Goal: Complete application form: Complete application form

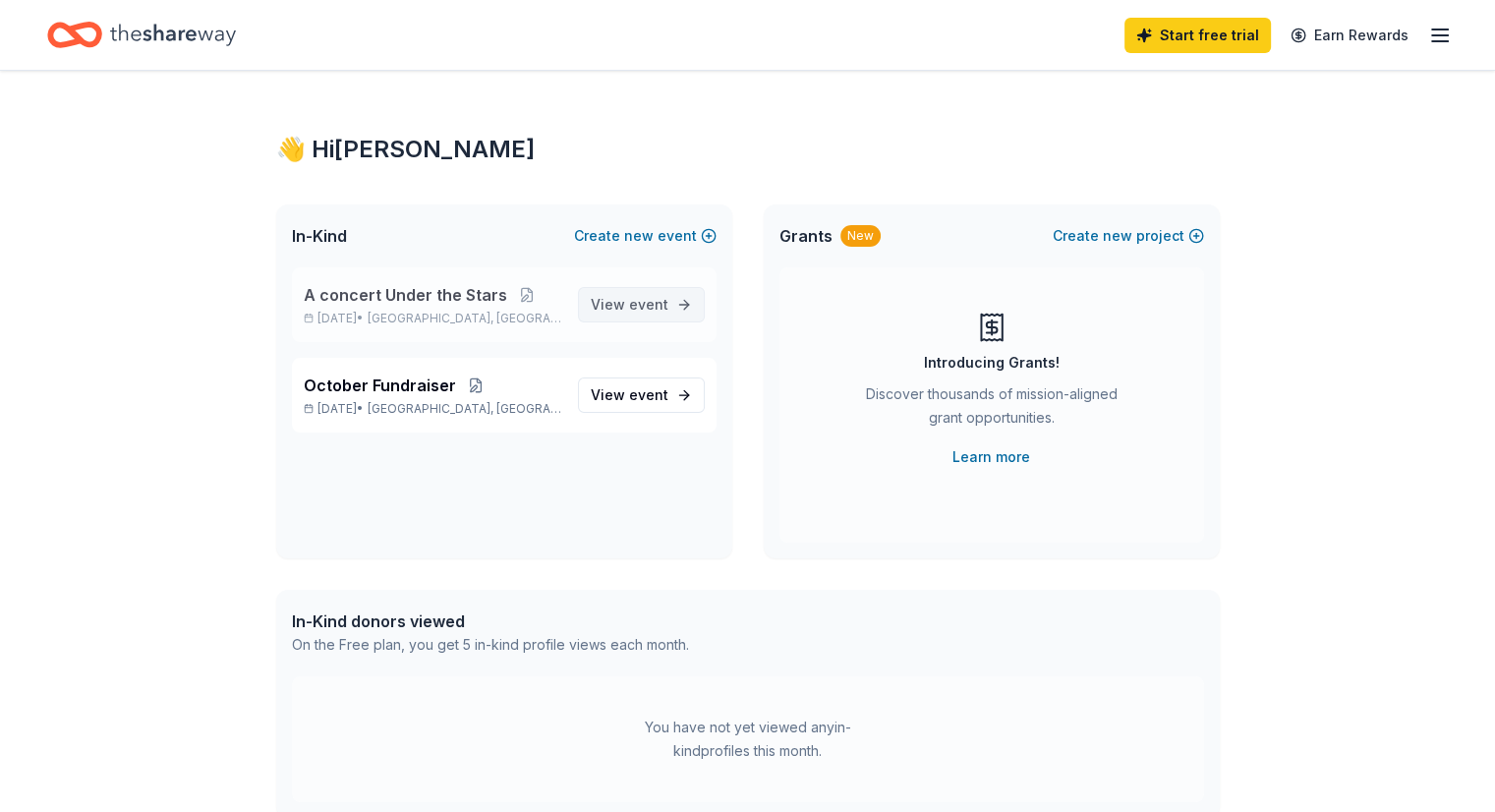
click at [608, 302] on span "View event" at bounding box center [629, 304] width 78 height 24
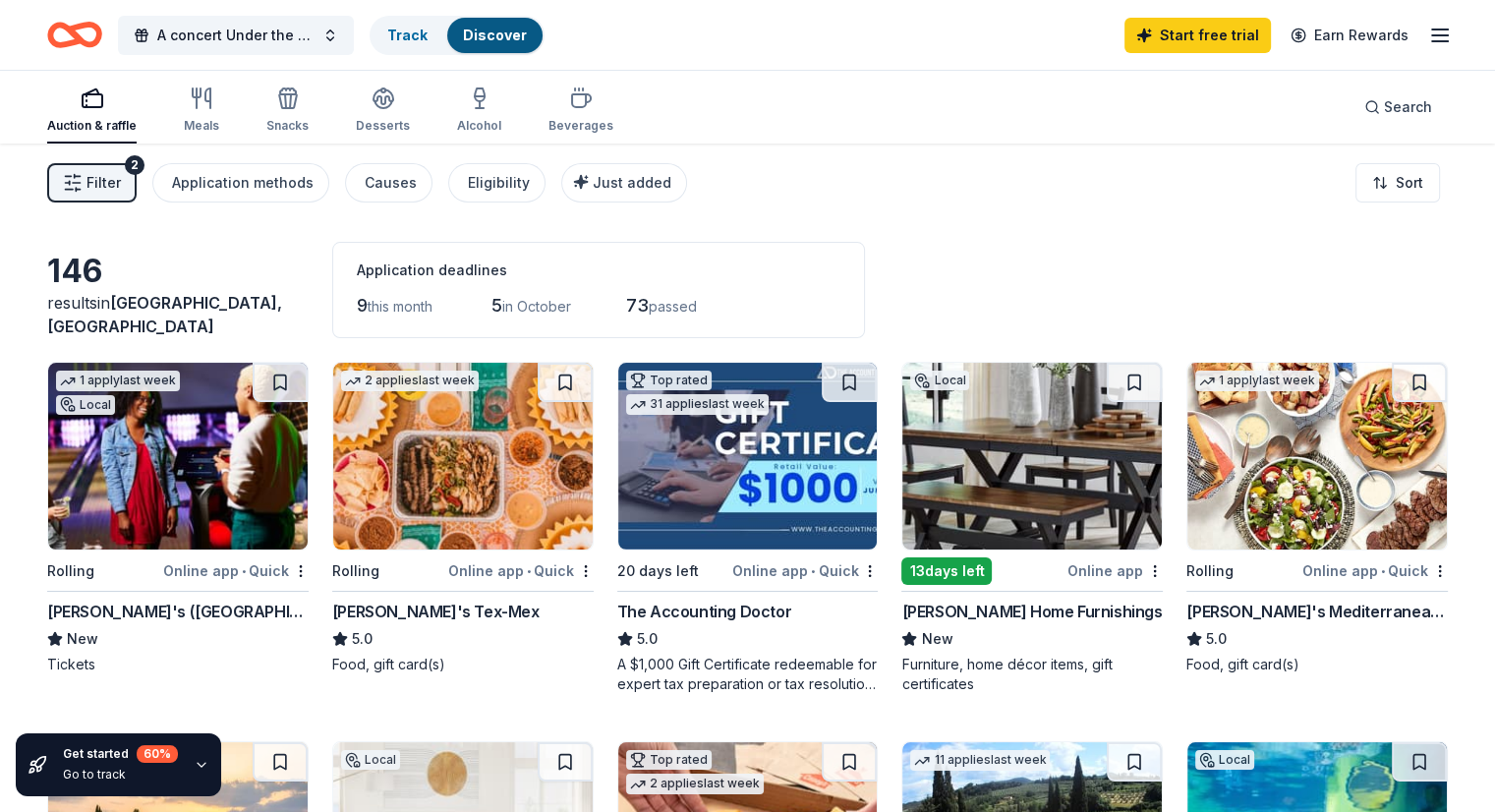
click at [121, 178] on span "Filter" at bounding box center [103, 183] width 34 height 24
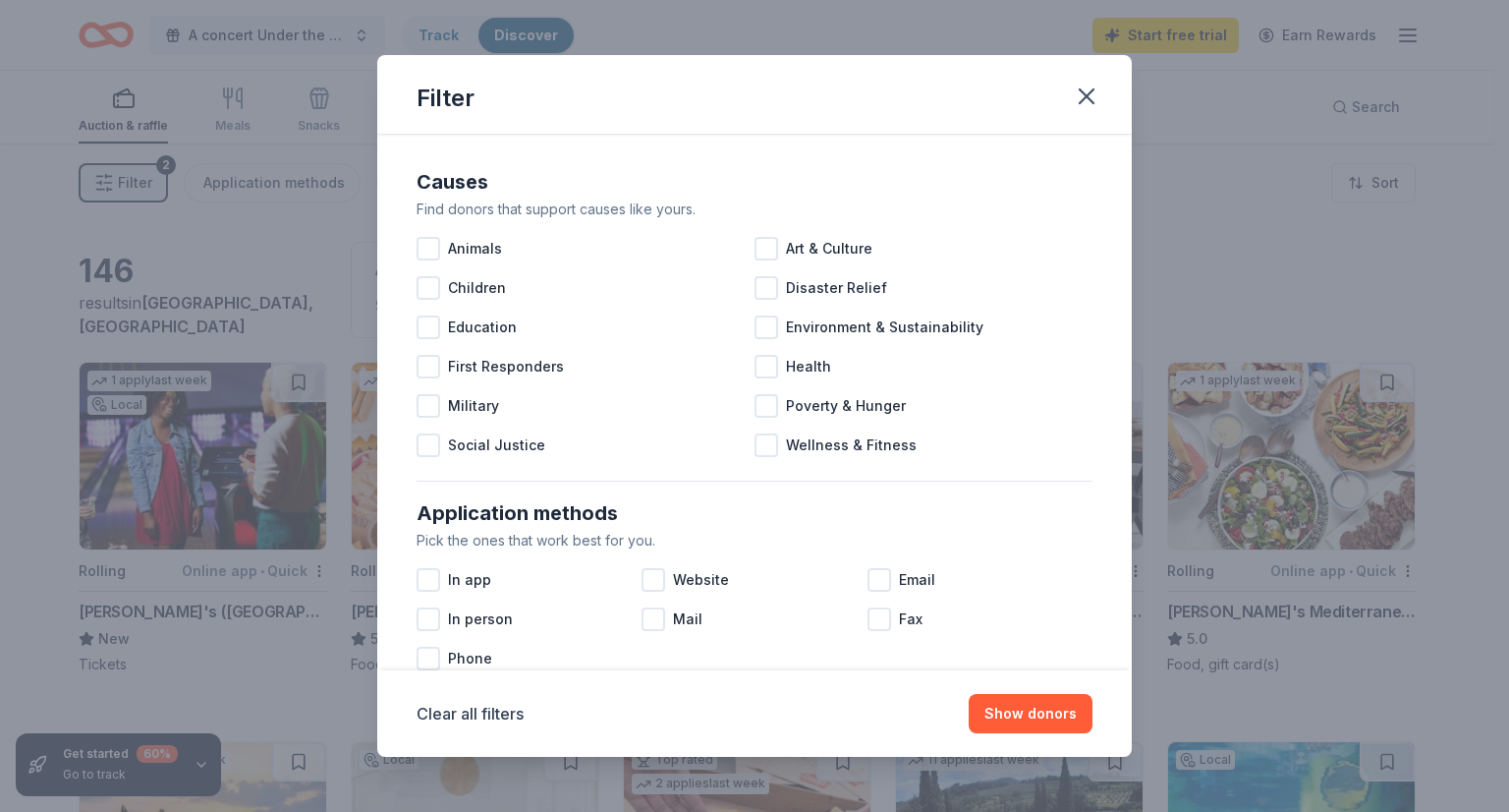
click at [123, 178] on div "Filter Causes Find donors that support causes like yours. Animals Art & Culture…" at bounding box center [754, 406] width 1509 height 812
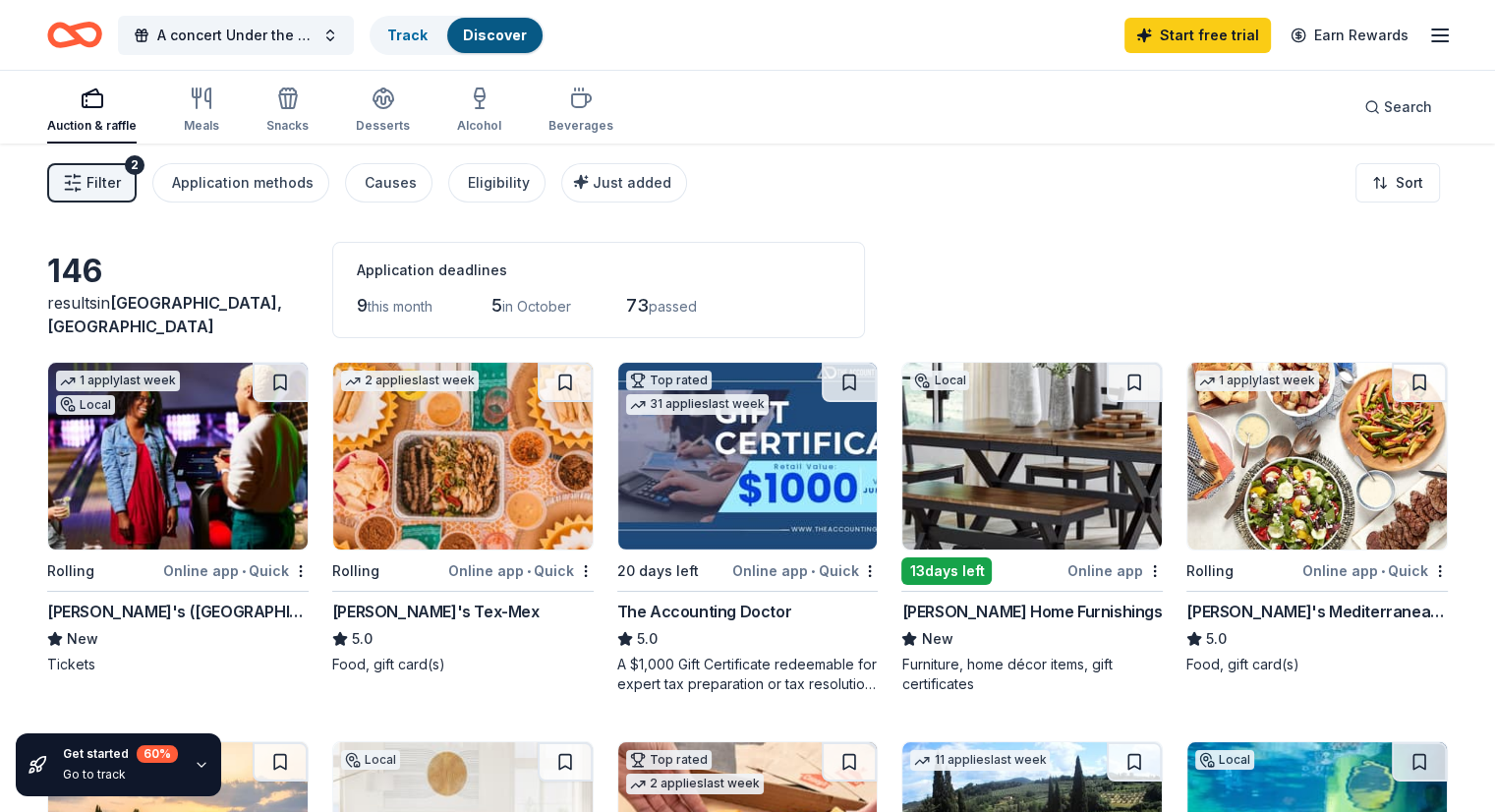
click at [195, 766] on icon "button" at bounding box center [202, 765] width 16 height 16
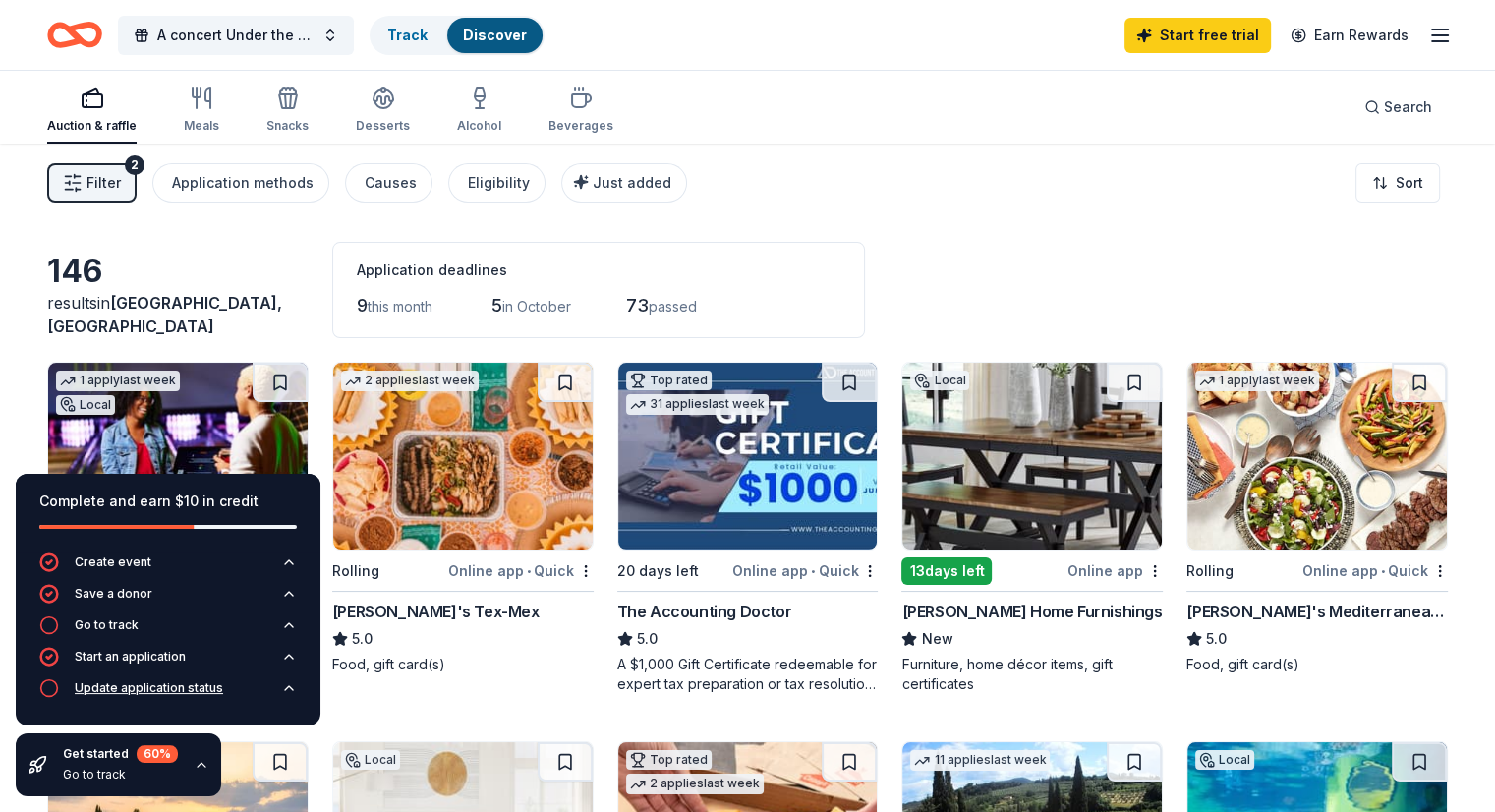
click at [158, 689] on div "Update application status" at bounding box center [149, 688] width 149 height 16
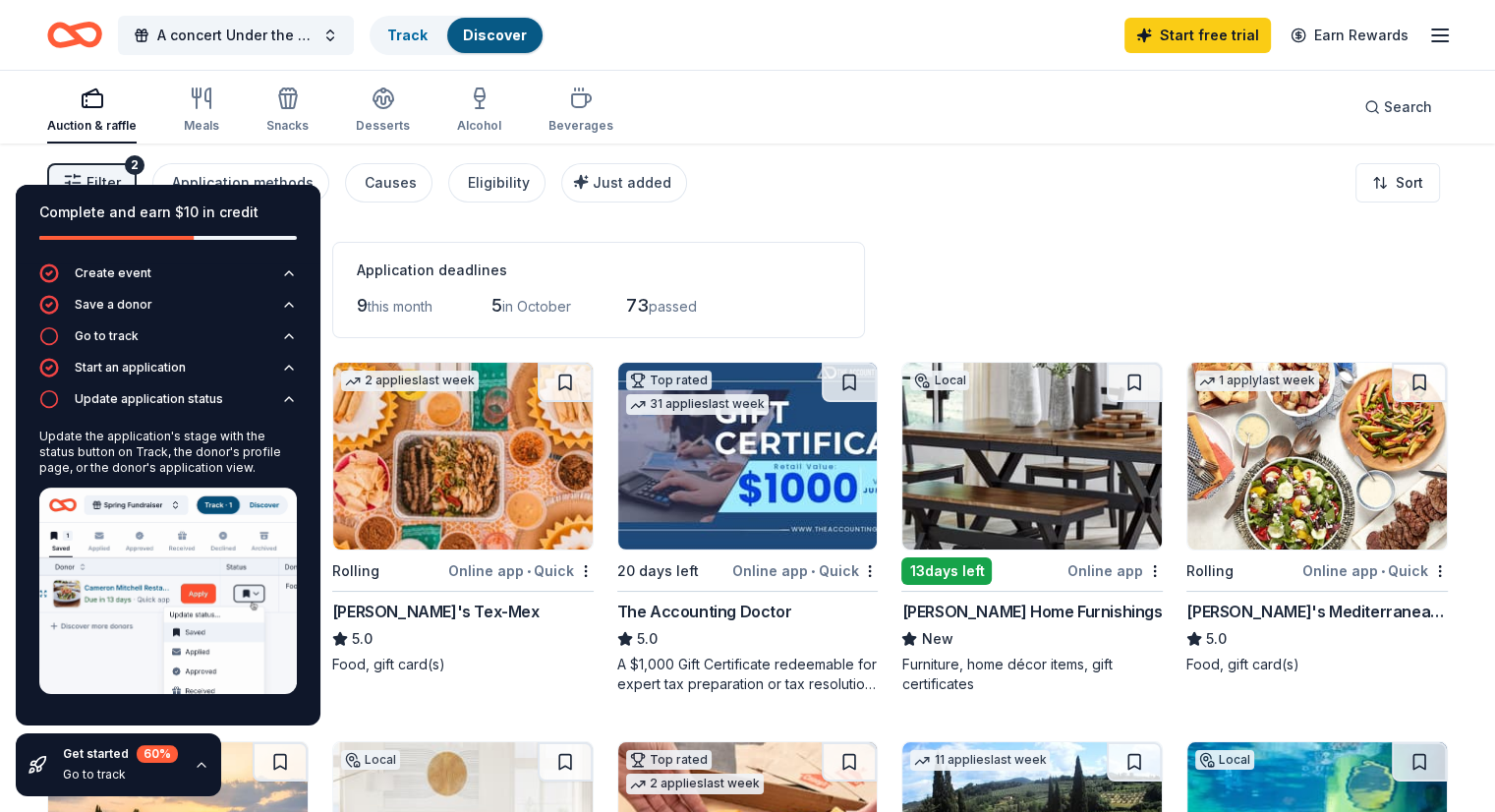
click at [948, 119] on div "Auction & raffle Meals Snacks Desserts Alcohol Beverages Search" at bounding box center [748, 107] width 1401 height 73
click at [799, 16] on div "A concert Under the Stars Track Discover Start free trial Earn Rewards" at bounding box center [748, 34] width 1401 height 46
click at [427, 29] on link "Track" at bounding box center [407, 34] width 40 height 17
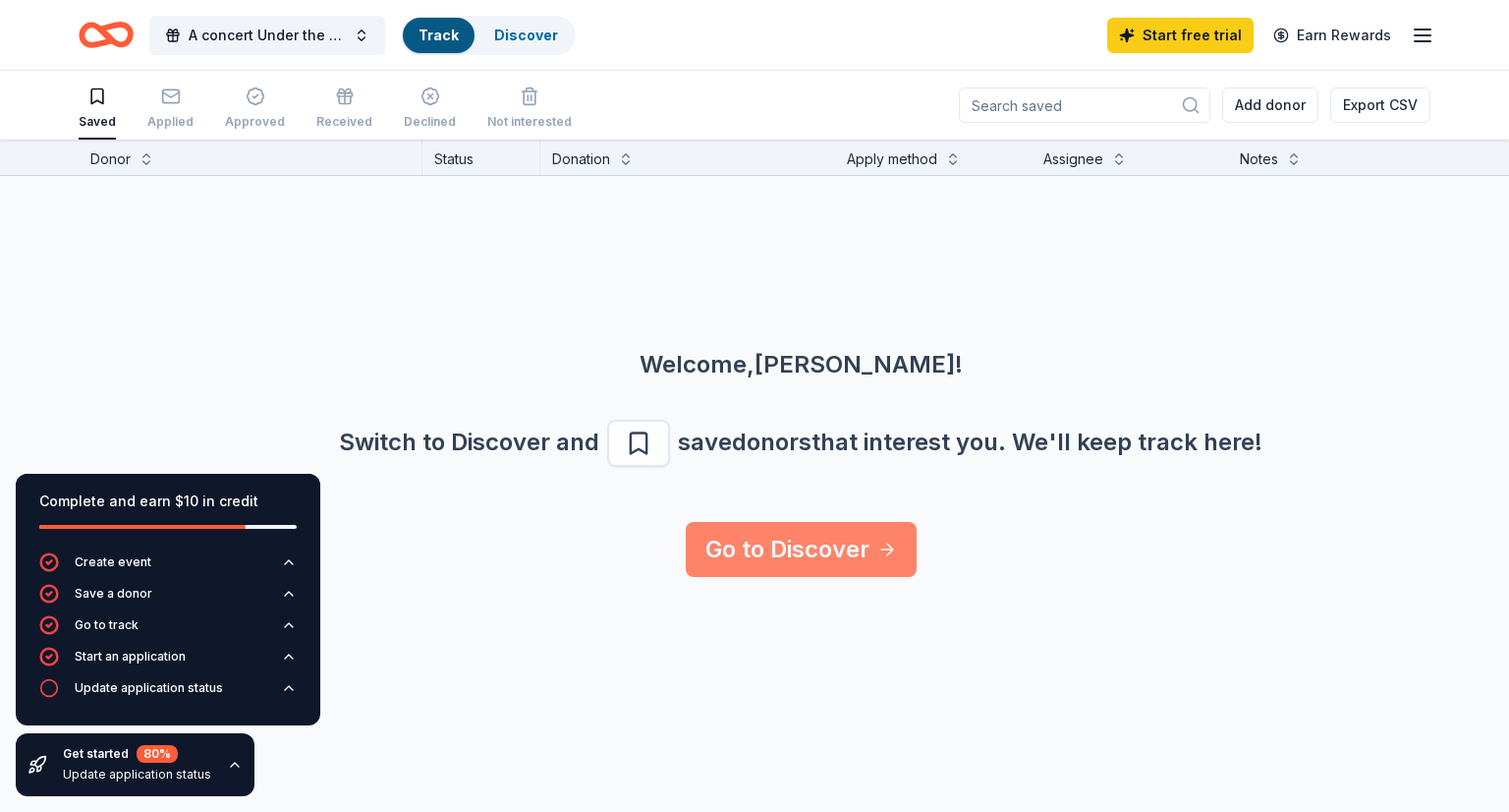
click at [786, 550] on link "Go to Discover" at bounding box center [801, 549] width 231 height 55
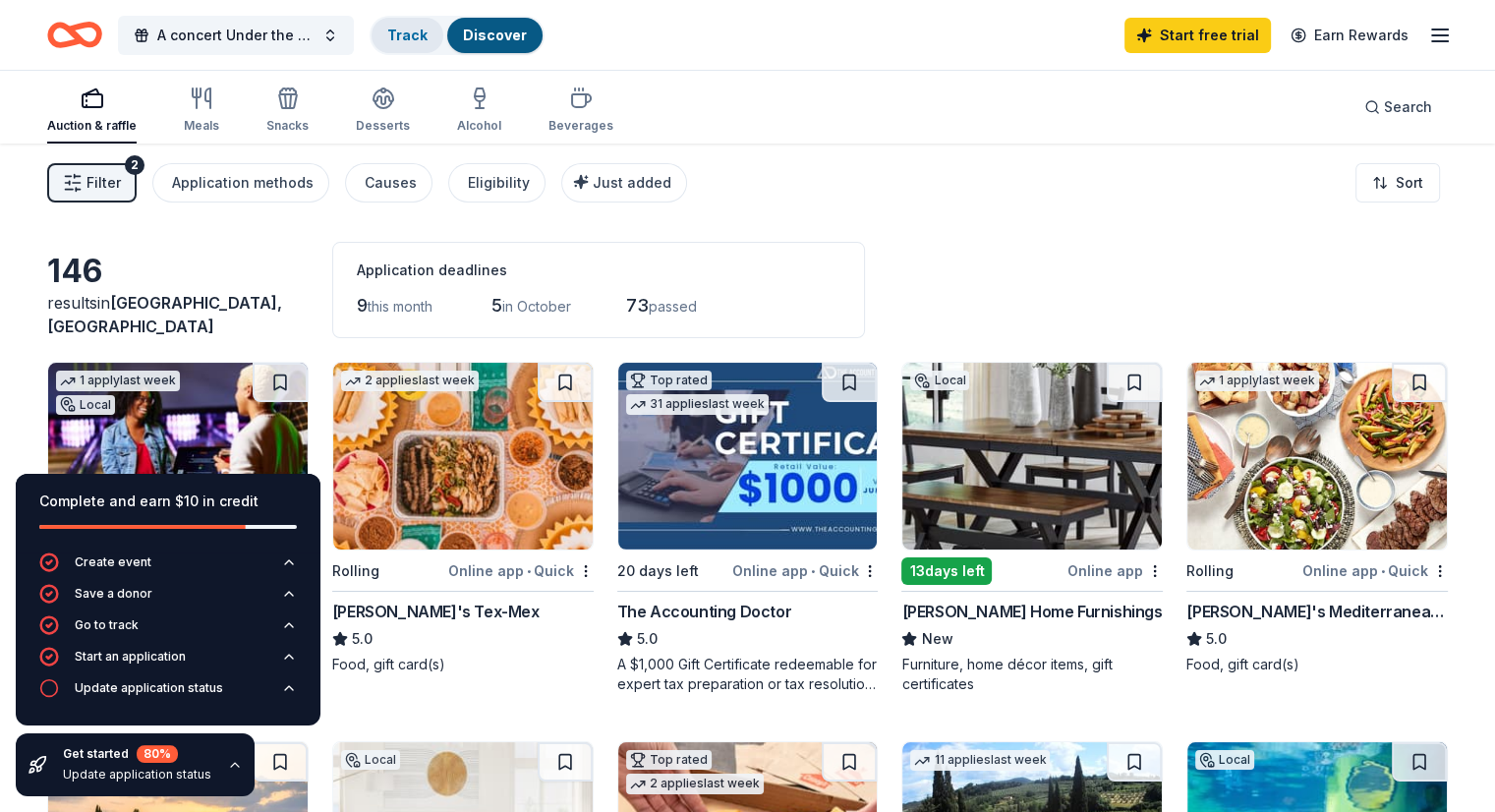
click at [417, 33] on div "Track" at bounding box center [407, 35] width 72 height 35
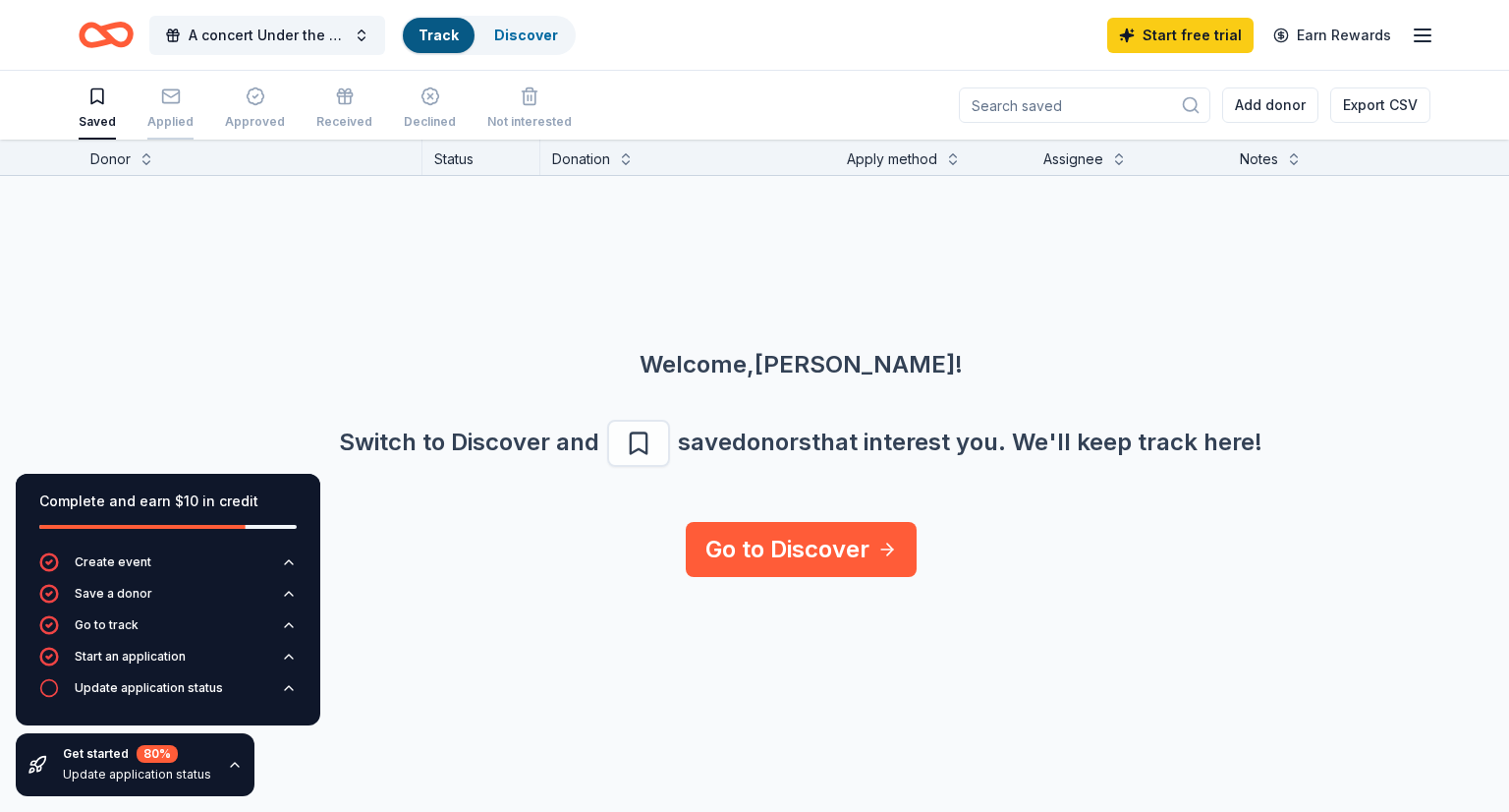
click at [167, 112] on div "Applied" at bounding box center [170, 108] width 46 height 43
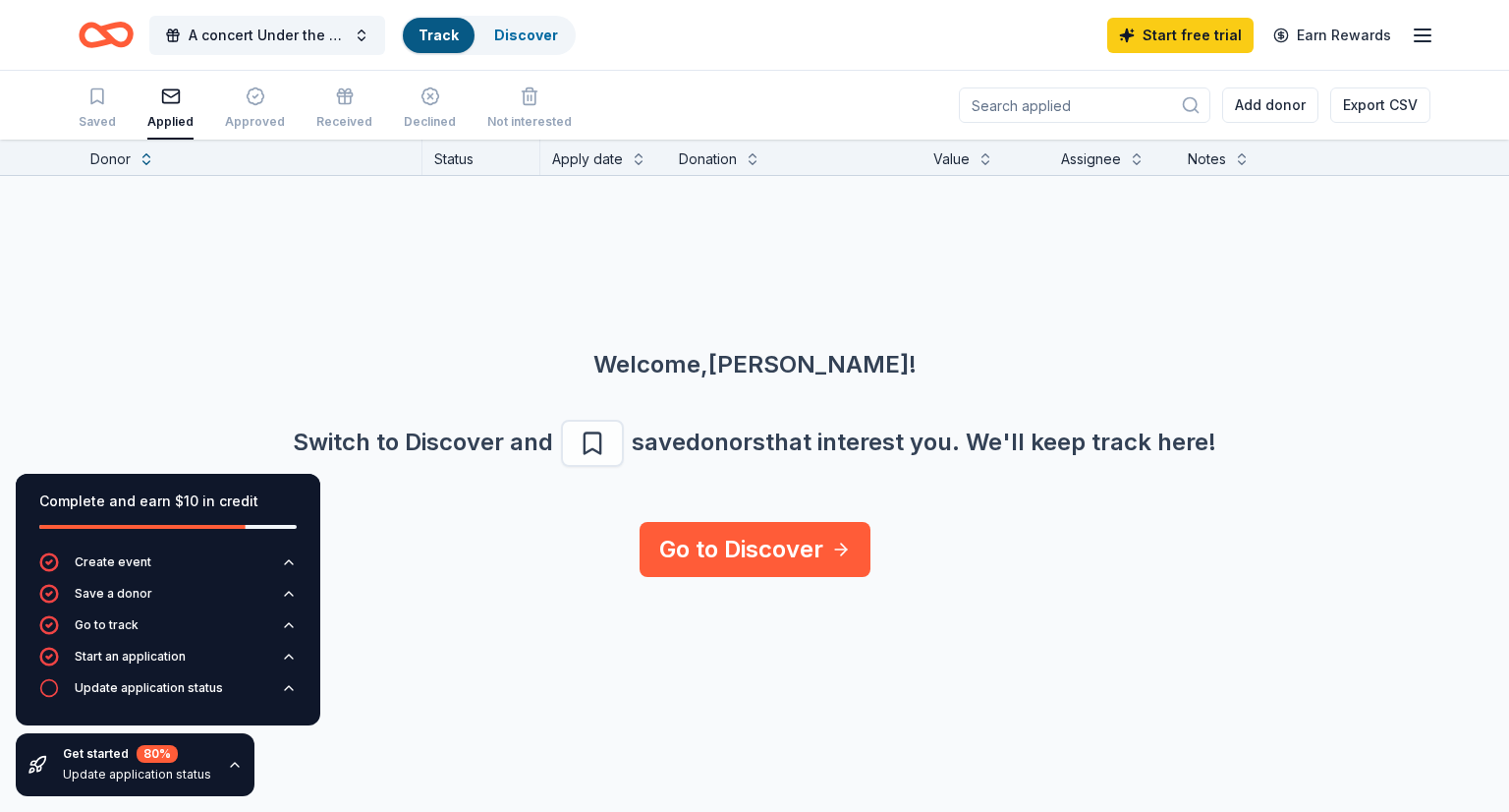
click at [167, 112] on div "Applied" at bounding box center [170, 108] width 46 height 43
click at [249, 114] on div "Approved" at bounding box center [255, 122] width 60 height 16
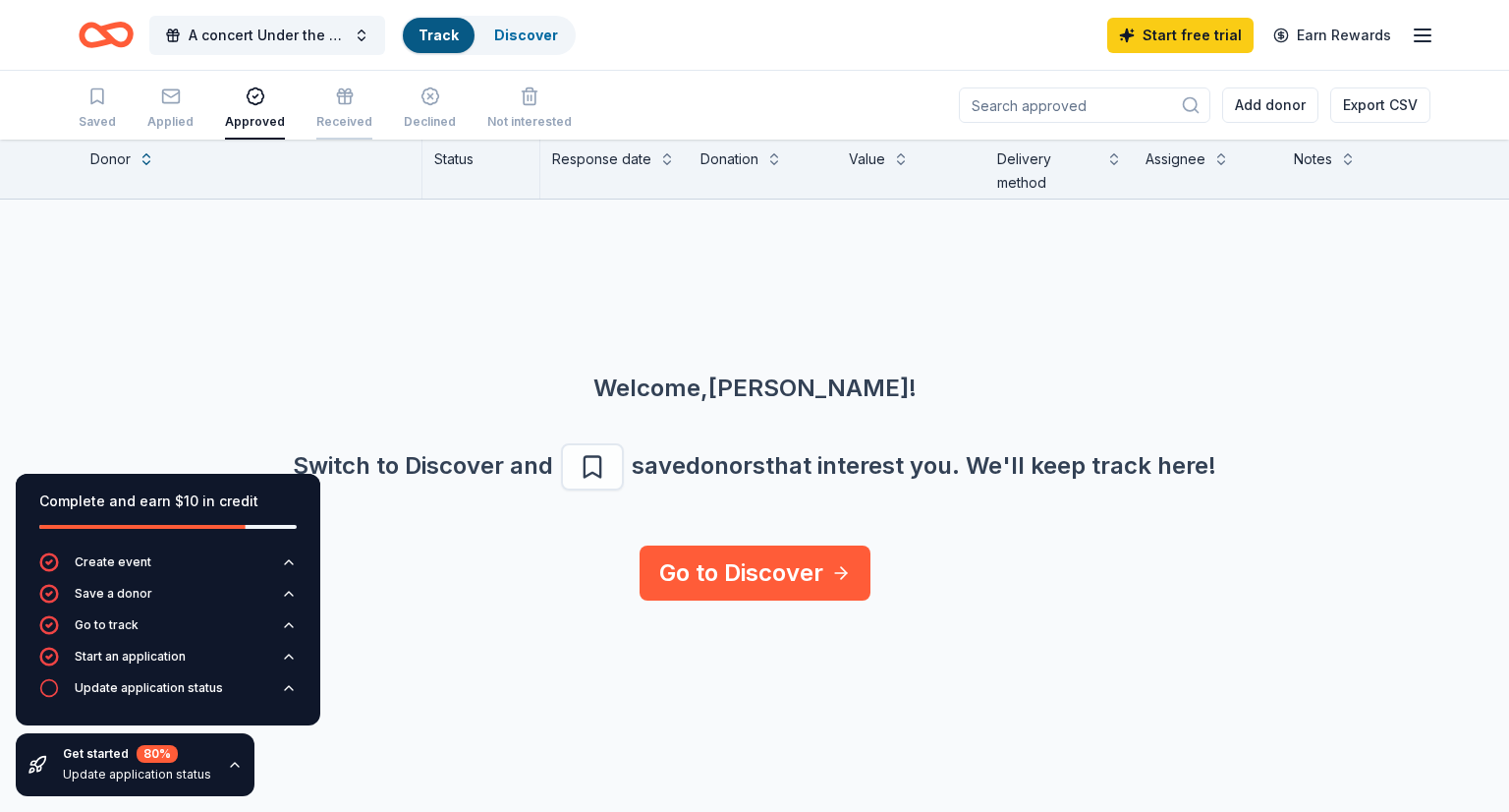
click at [338, 114] on div "Received" at bounding box center [344, 122] width 56 height 16
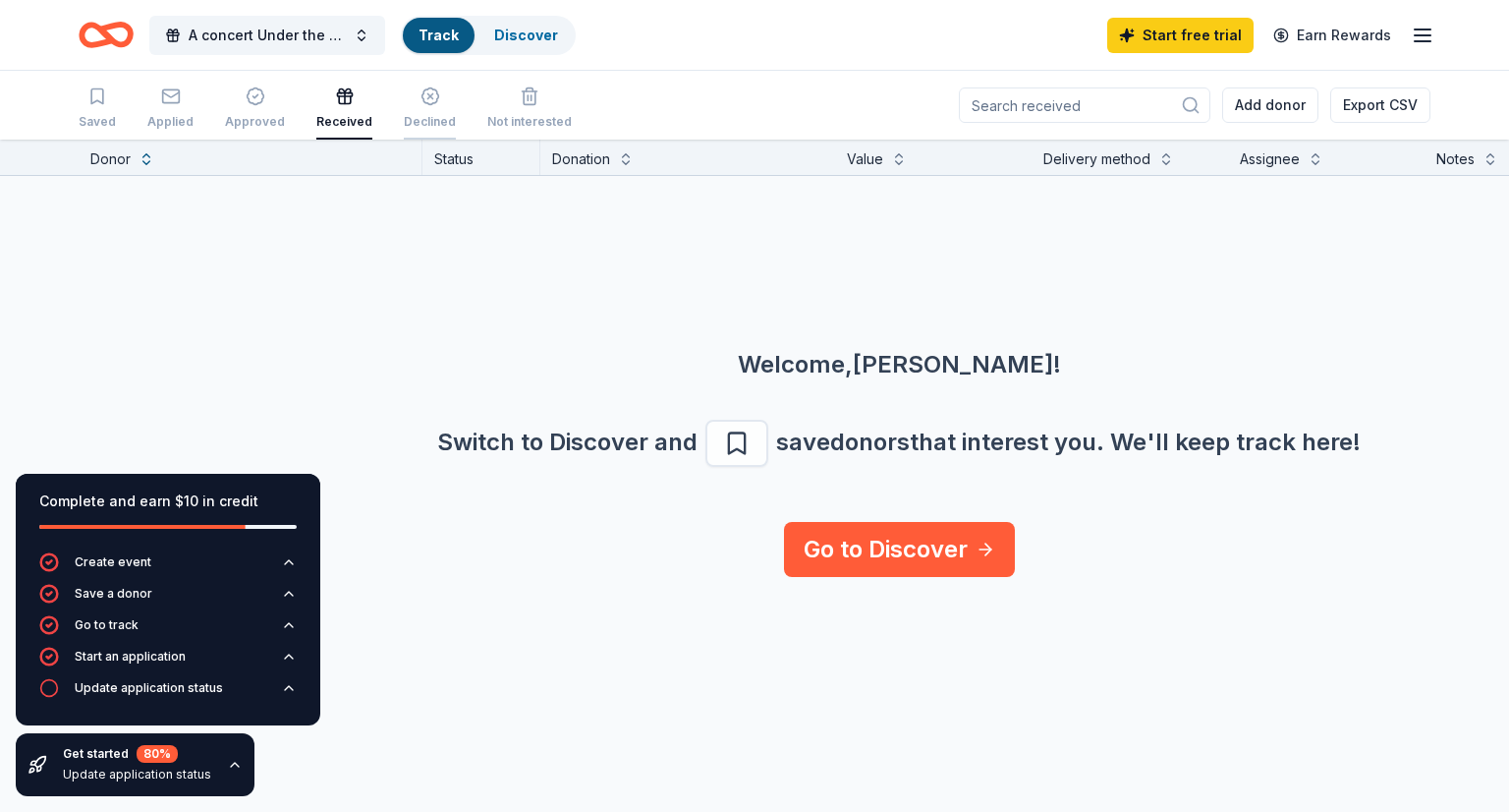
click at [407, 111] on div "Declined" at bounding box center [429, 108] width 52 height 43
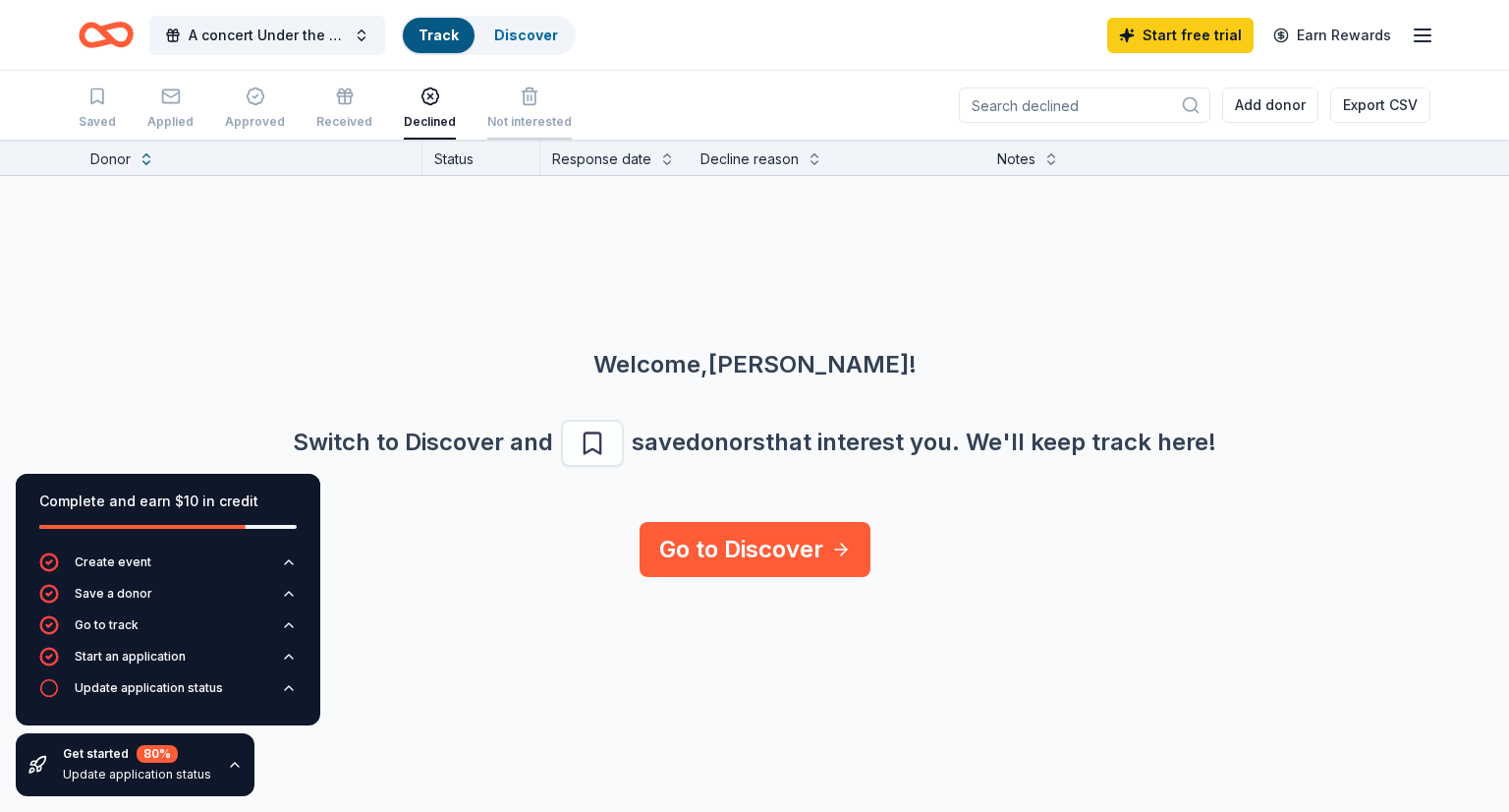
click at [523, 116] on div "Not interested" at bounding box center [530, 122] width 85 height 16
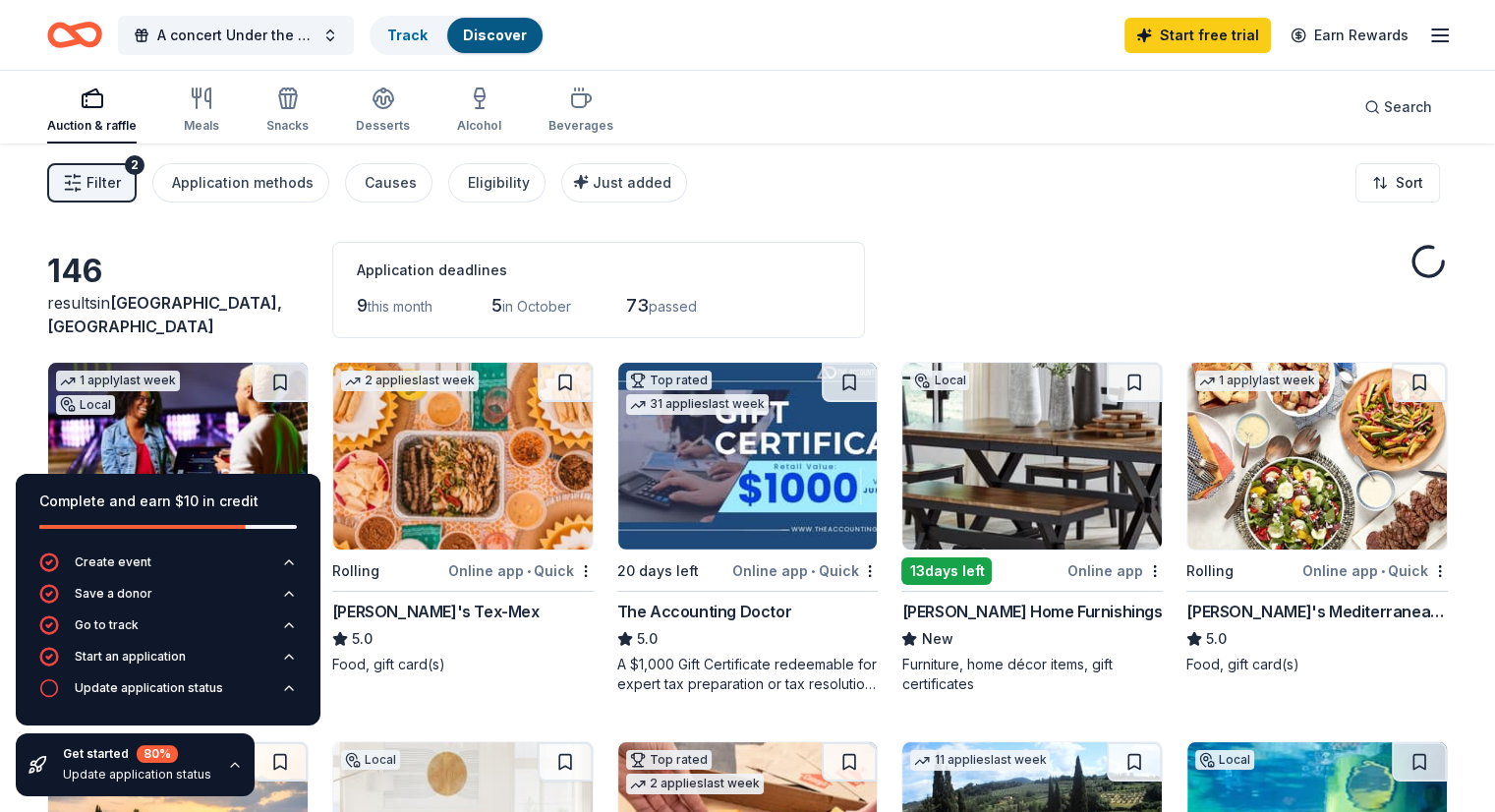
click at [135, 111] on div "Auction & raffle" at bounding box center [92, 110] width 90 height 47
click at [427, 30] on link "Track" at bounding box center [407, 34] width 40 height 17
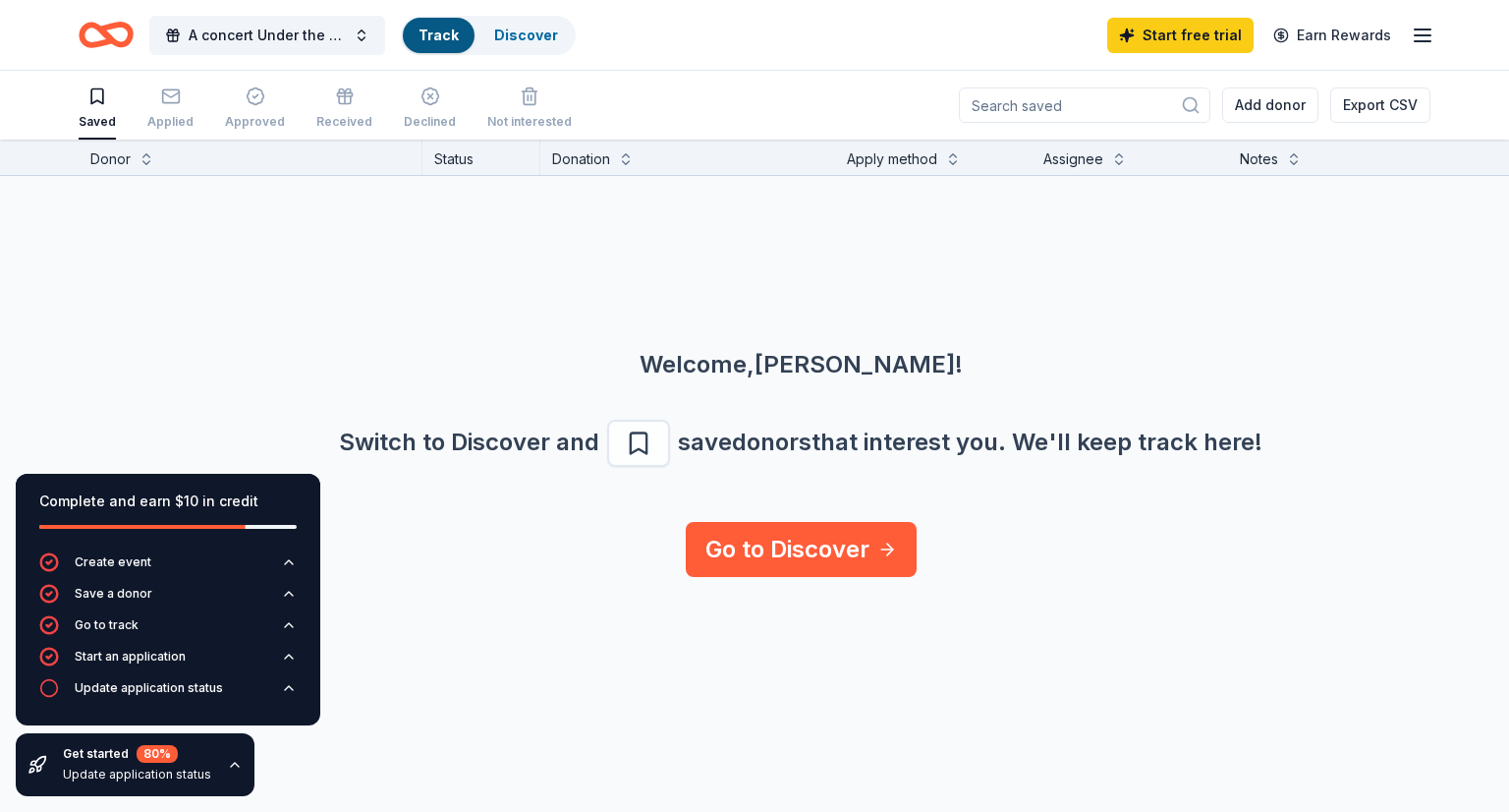
click at [435, 37] on link "Track" at bounding box center [438, 34] width 40 height 17
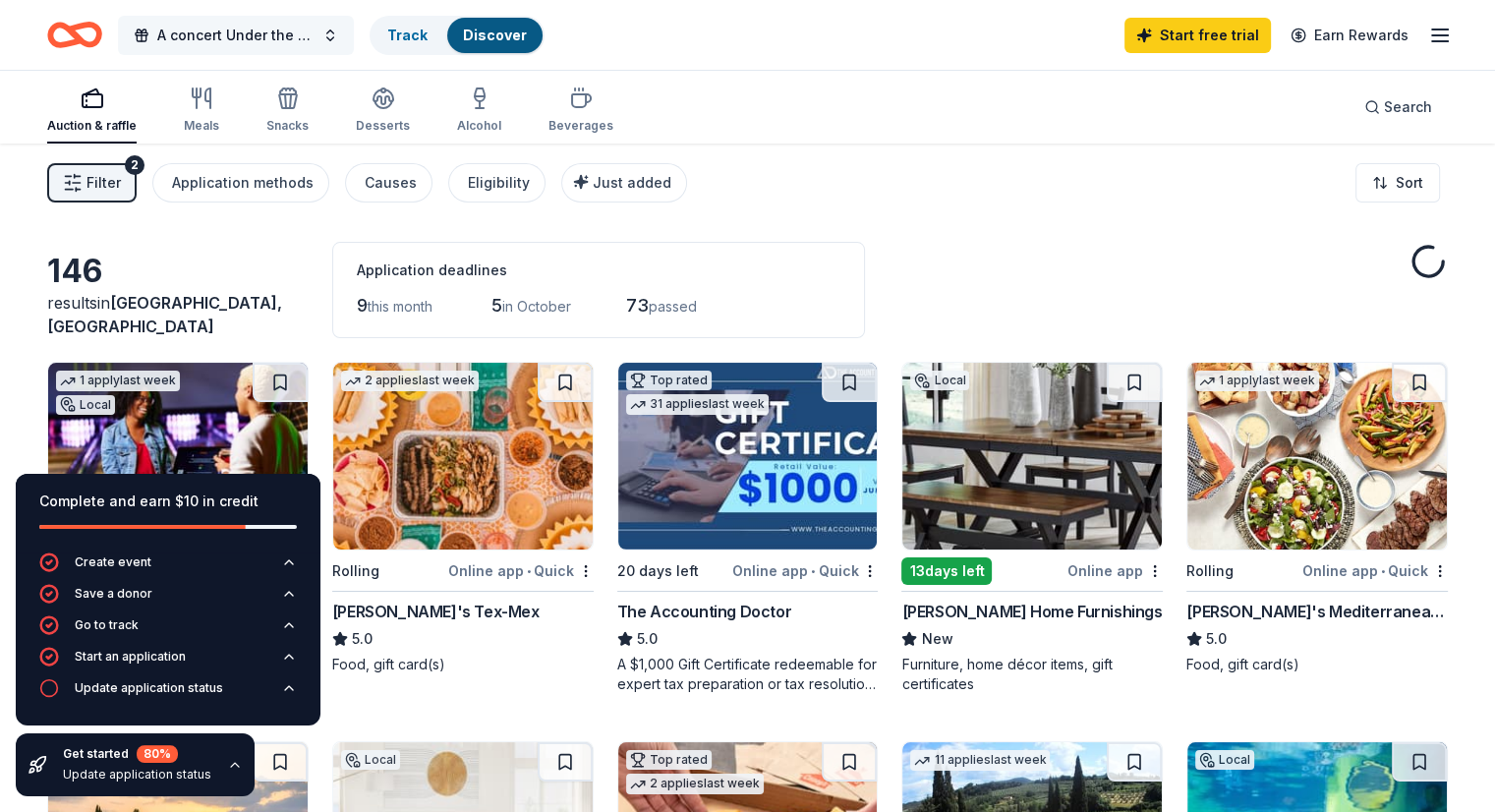
click at [354, 40] on button "A concert Under the Stars" at bounding box center [236, 35] width 236 height 39
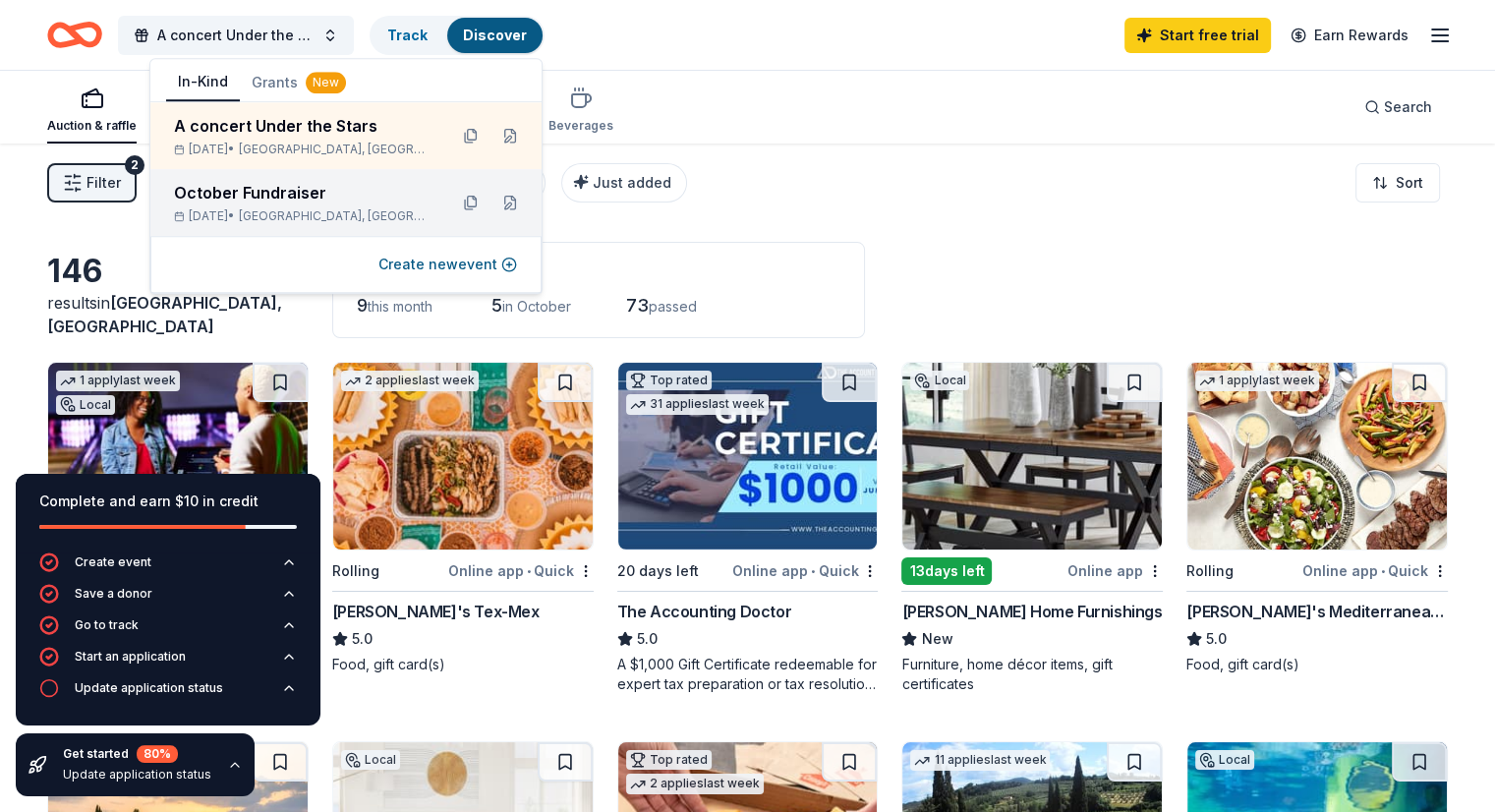
click at [263, 205] on div "October Fundraiser [DATE] • [GEOGRAPHIC_DATA], [GEOGRAPHIC_DATA]" at bounding box center [303, 203] width 258 height 43
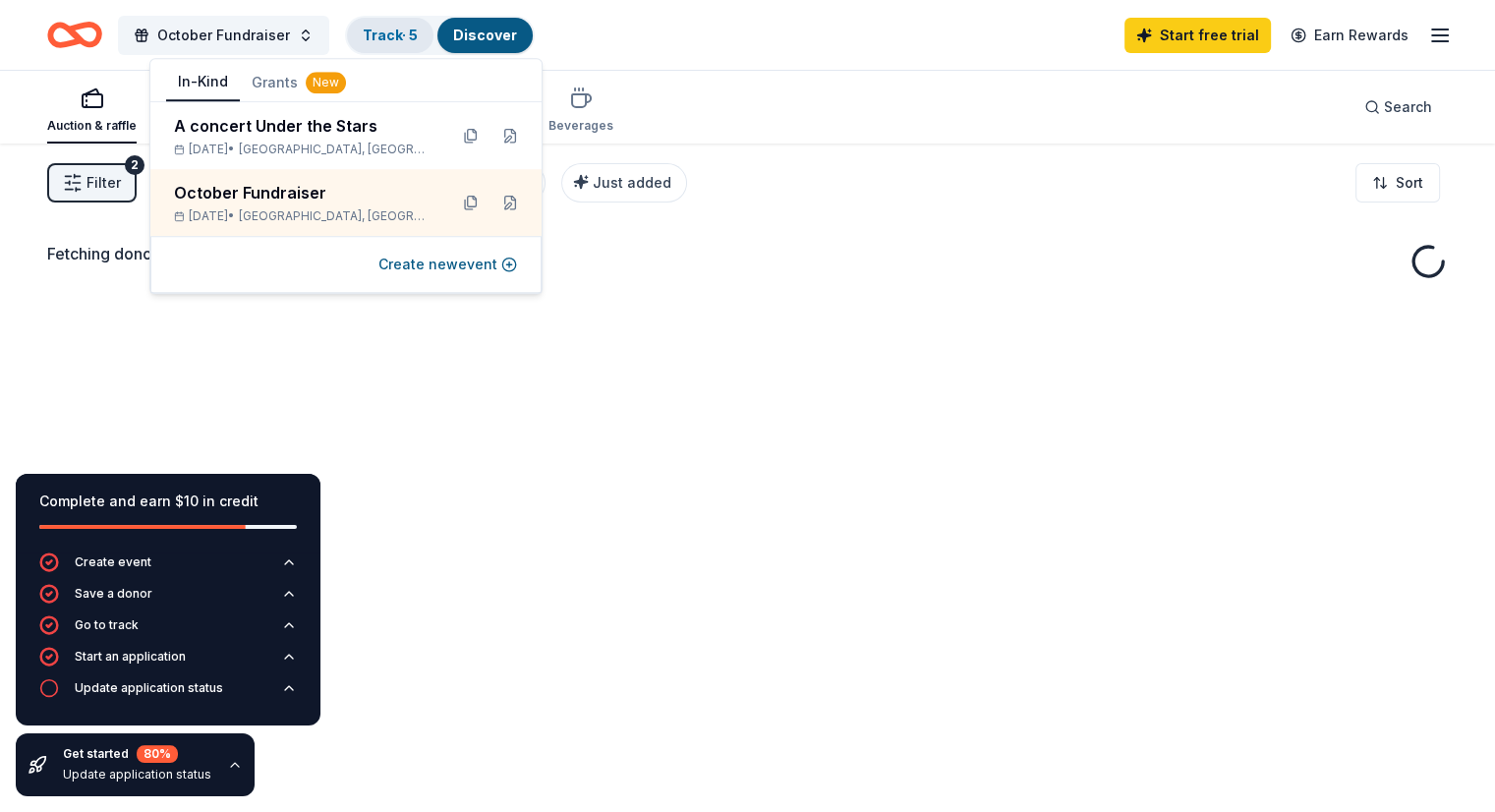
click at [416, 32] on link "Track · 5" at bounding box center [390, 34] width 55 height 17
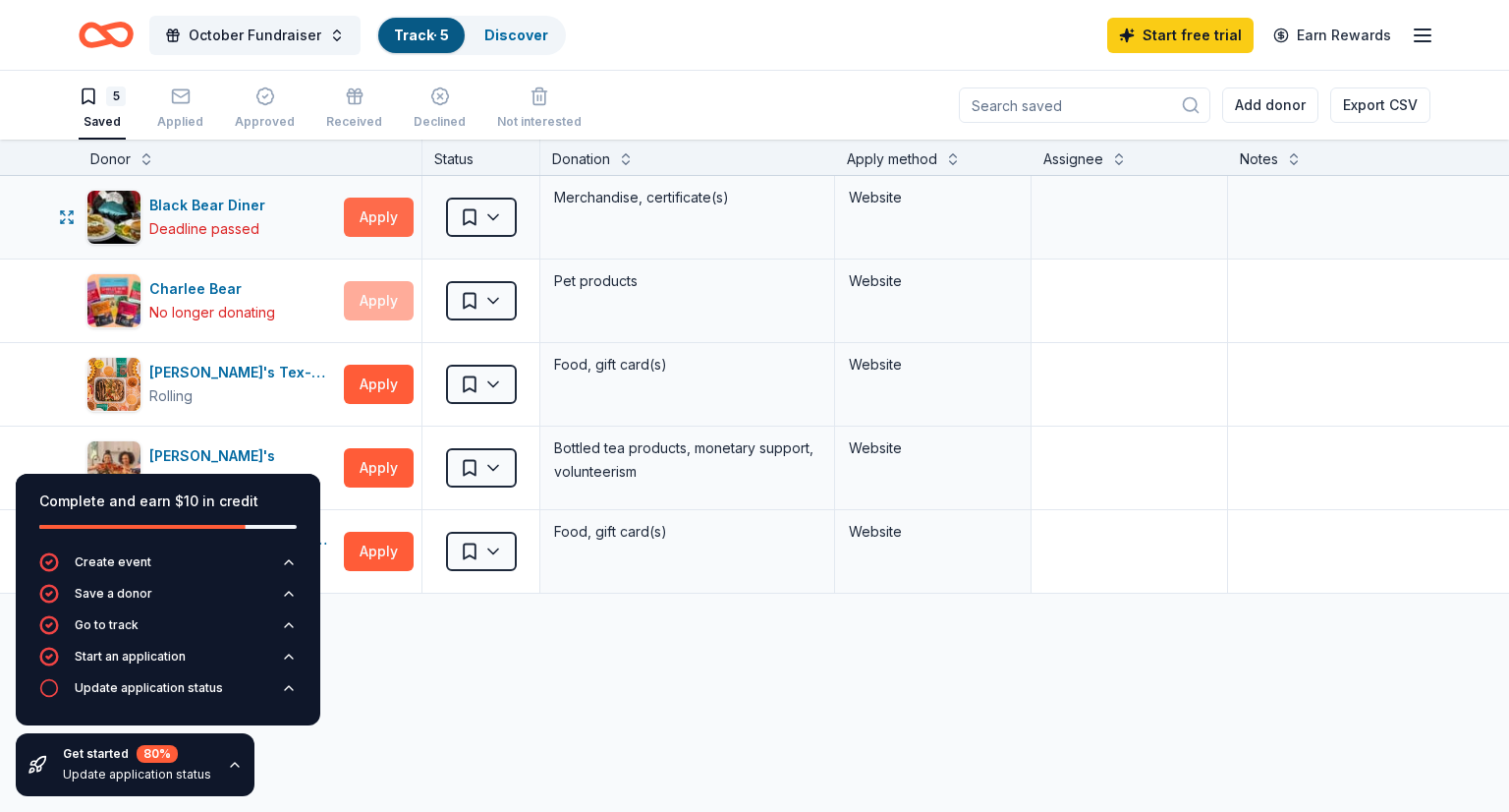
click at [353, 208] on button "Apply" at bounding box center [378, 218] width 70 height 39
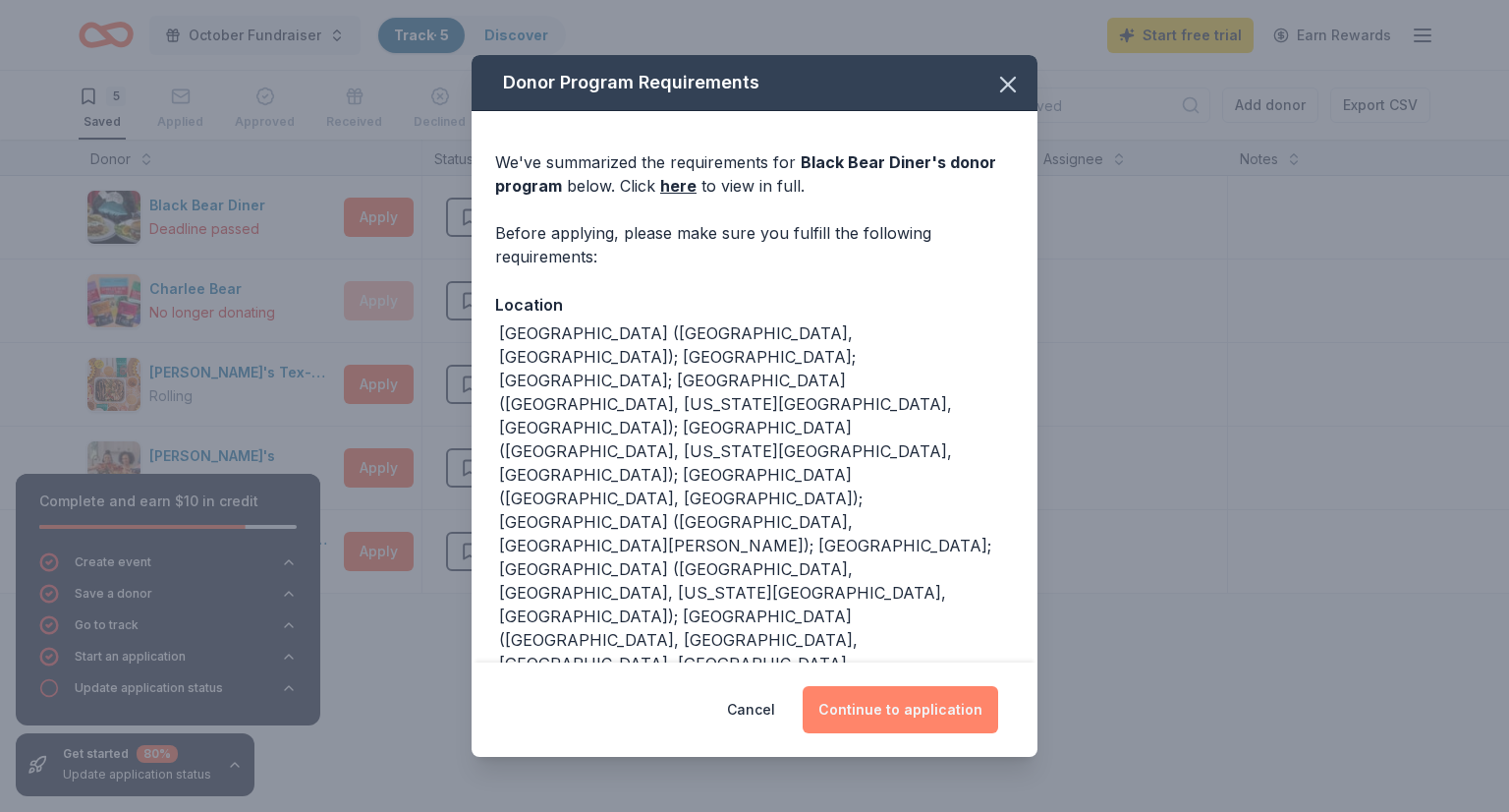
click at [943, 704] on button "Continue to application" at bounding box center [901, 710] width 196 height 47
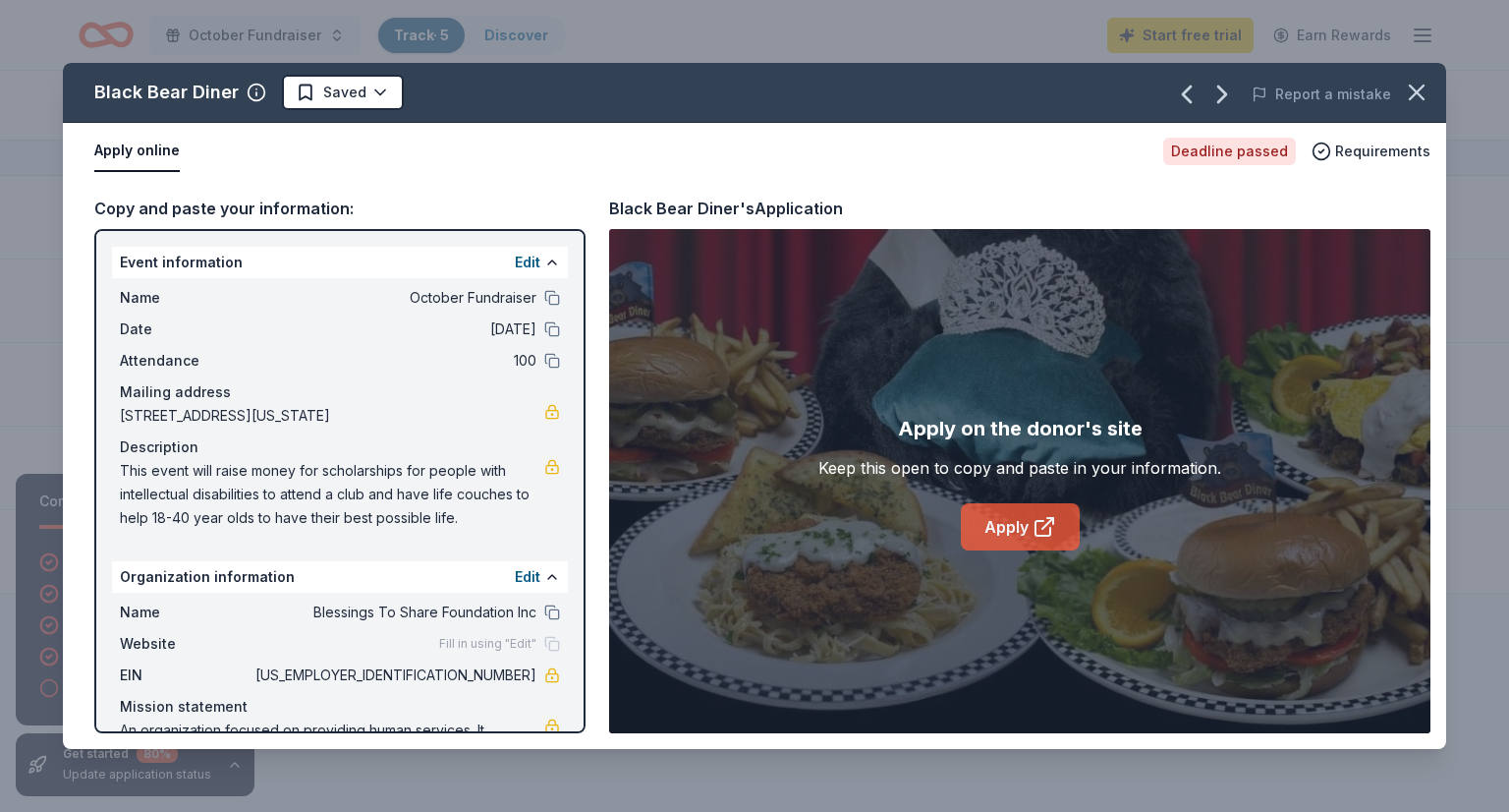
click at [1004, 532] on link "Apply" at bounding box center [1020, 527] width 119 height 47
